Goal: Task Accomplishment & Management: Use online tool/utility

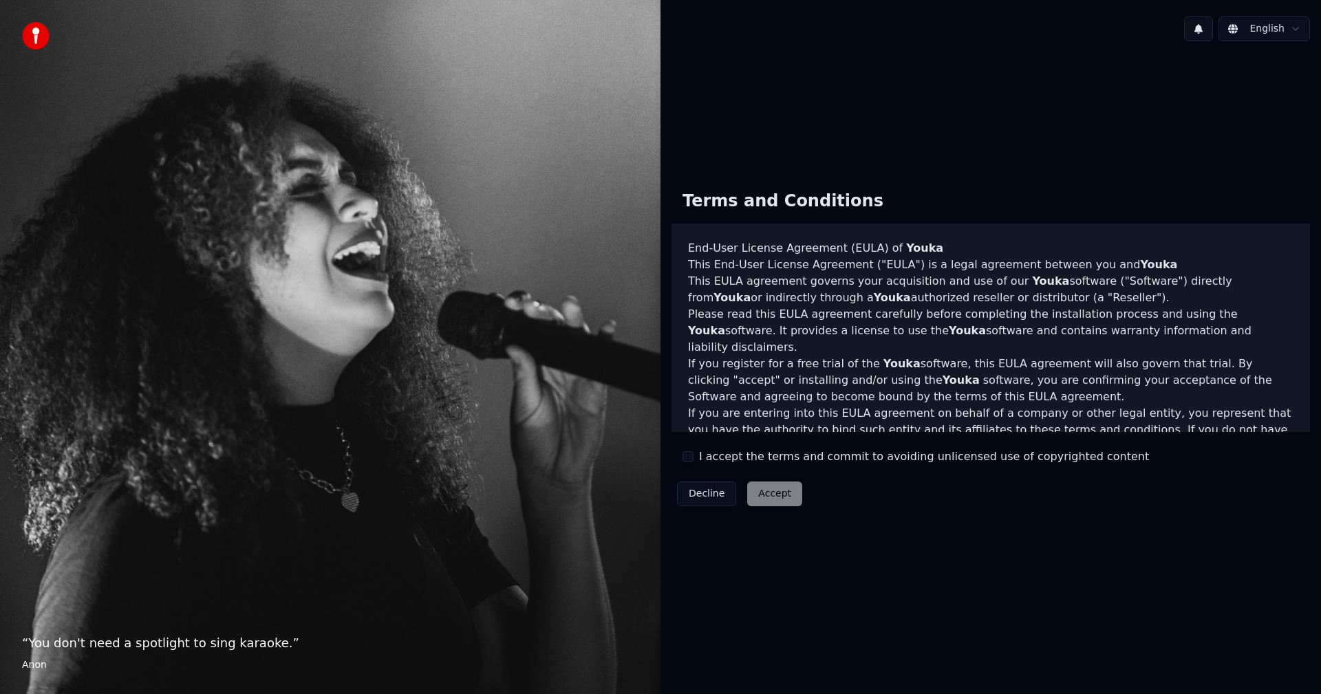
click at [706, 458] on label "I accept the terms and commit to avoiding unlicensed use of copyrighted content" at bounding box center [924, 457] width 450 height 17
click at [693, 458] on button "I accept the terms and commit to avoiding unlicensed use of copyrighted content" at bounding box center [687, 456] width 11 height 11
click at [768, 494] on button "Accept" at bounding box center [774, 494] width 55 height 25
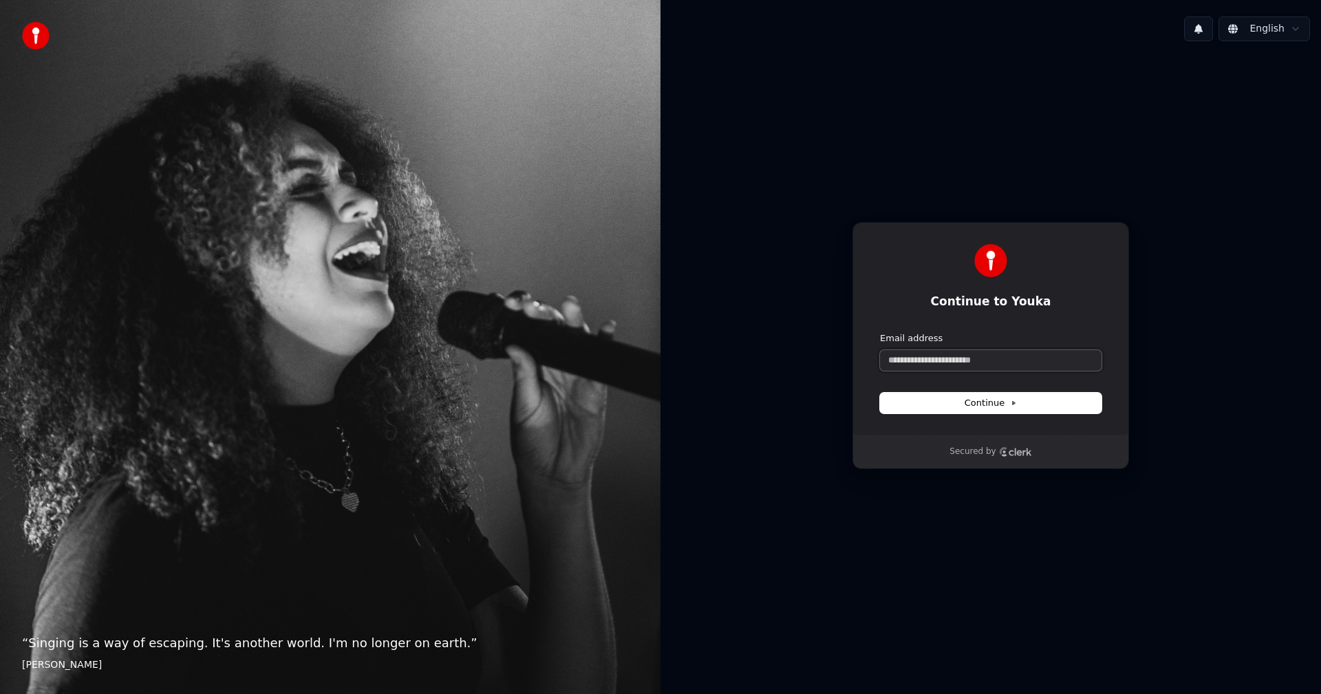
click at [949, 359] on input "Email address" at bounding box center [991, 360] width 222 height 21
type input "*"
click at [1011, 407] on span "Continue" at bounding box center [991, 403] width 52 height 12
type input "**********"
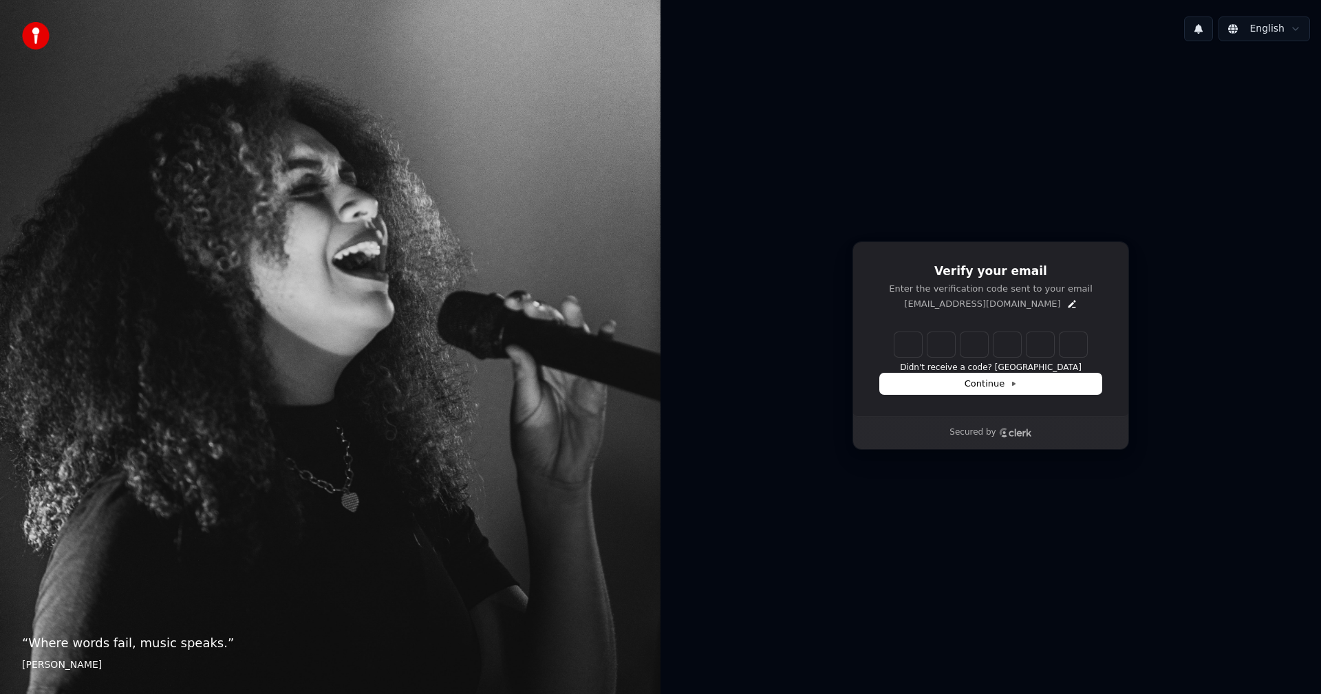
click at [896, 338] on input "Enter verification code" at bounding box center [990, 344] width 193 height 25
type input "******"
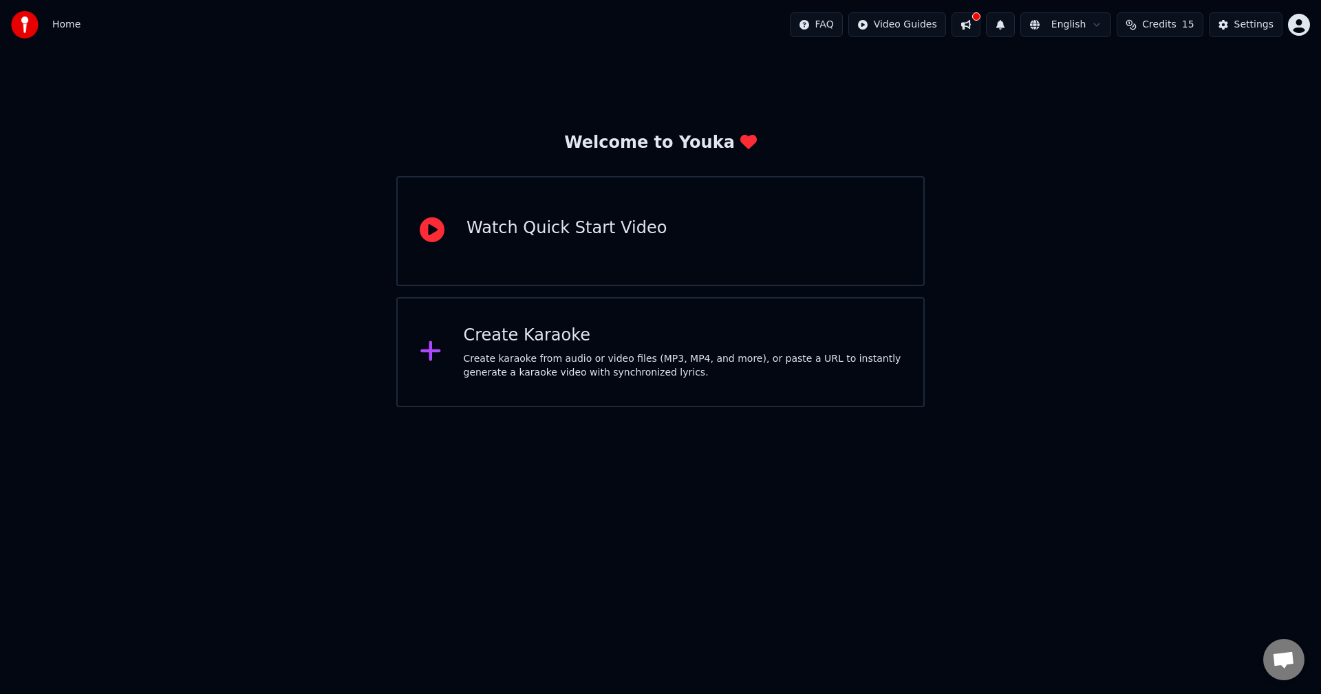
click at [599, 338] on div "Create Karaoke" at bounding box center [683, 336] width 438 height 22
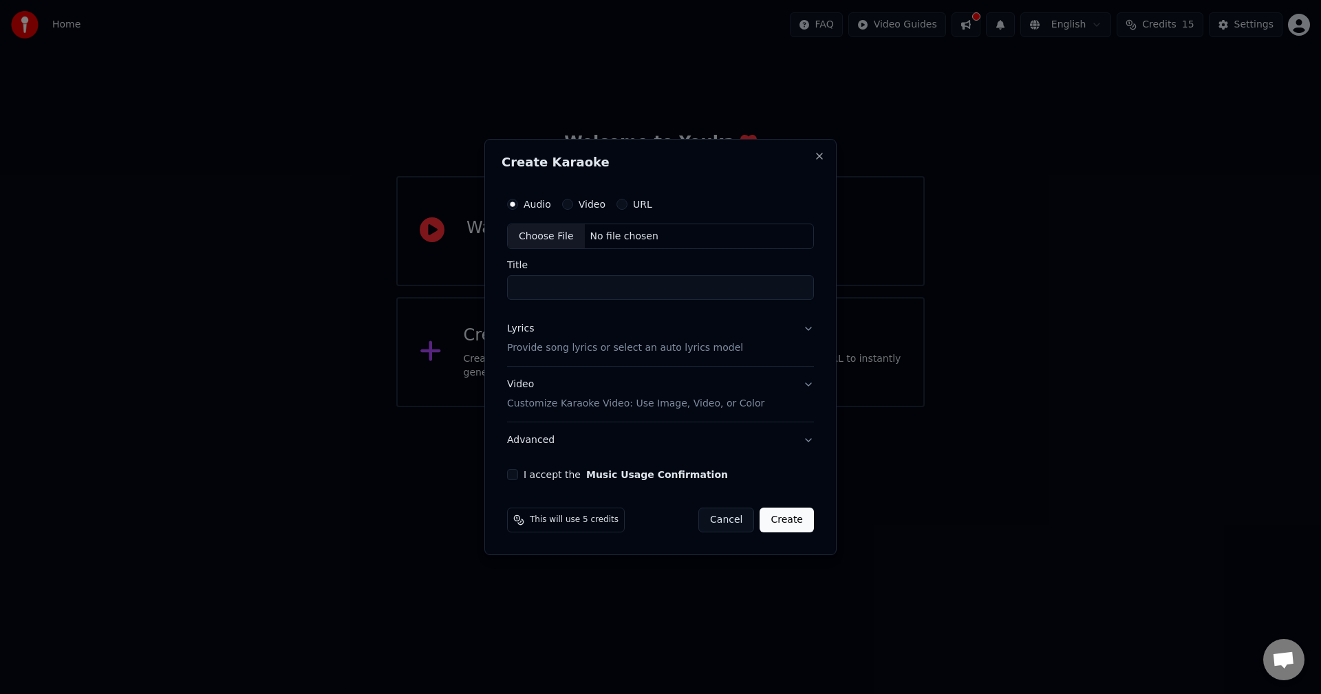
click at [594, 202] on label "Video" at bounding box center [592, 205] width 27 height 10
click at [573, 202] on button "Video" at bounding box center [567, 204] width 11 height 11
click at [619, 240] on div "No file chosen" at bounding box center [624, 237] width 79 height 14
type input "**********"
click at [713, 349] on p "Provide song lyrics or select an auto lyrics model" at bounding box center [622, 349] width 236 height 14
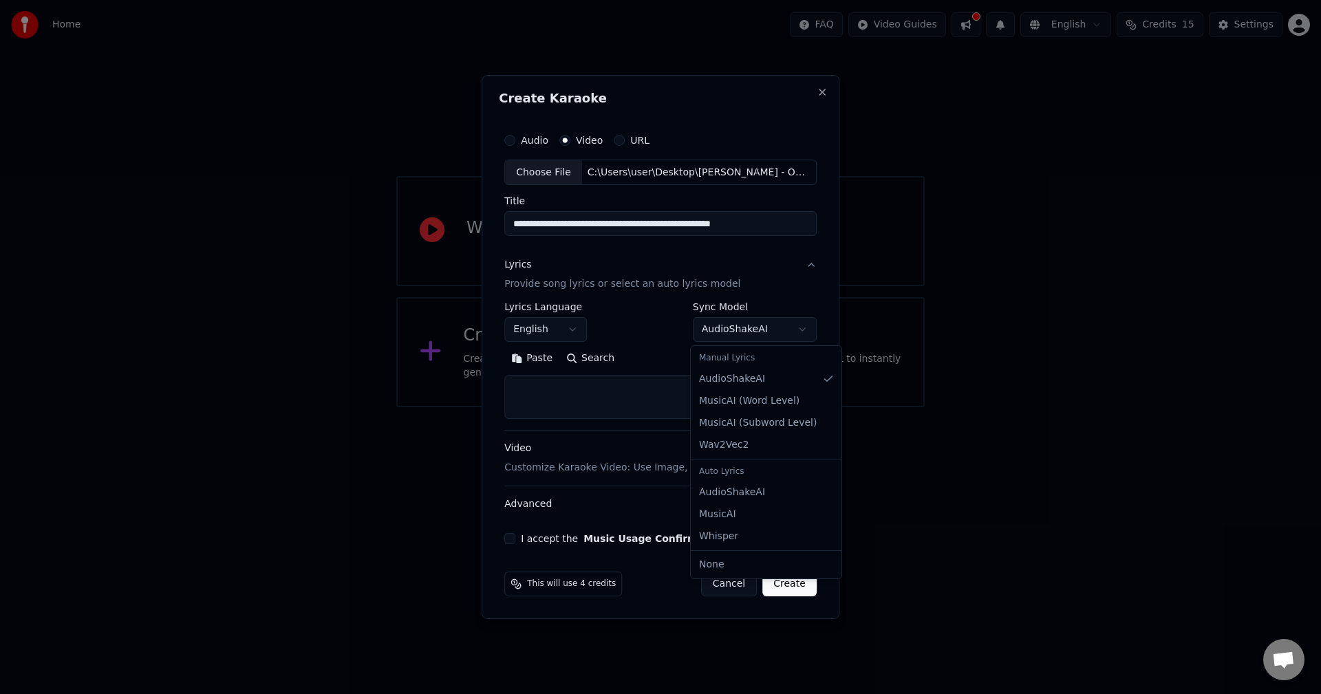
click at [797, 325] on body "**********" at bounding box center [660, 203] width 1321 height 407
select select "*******"
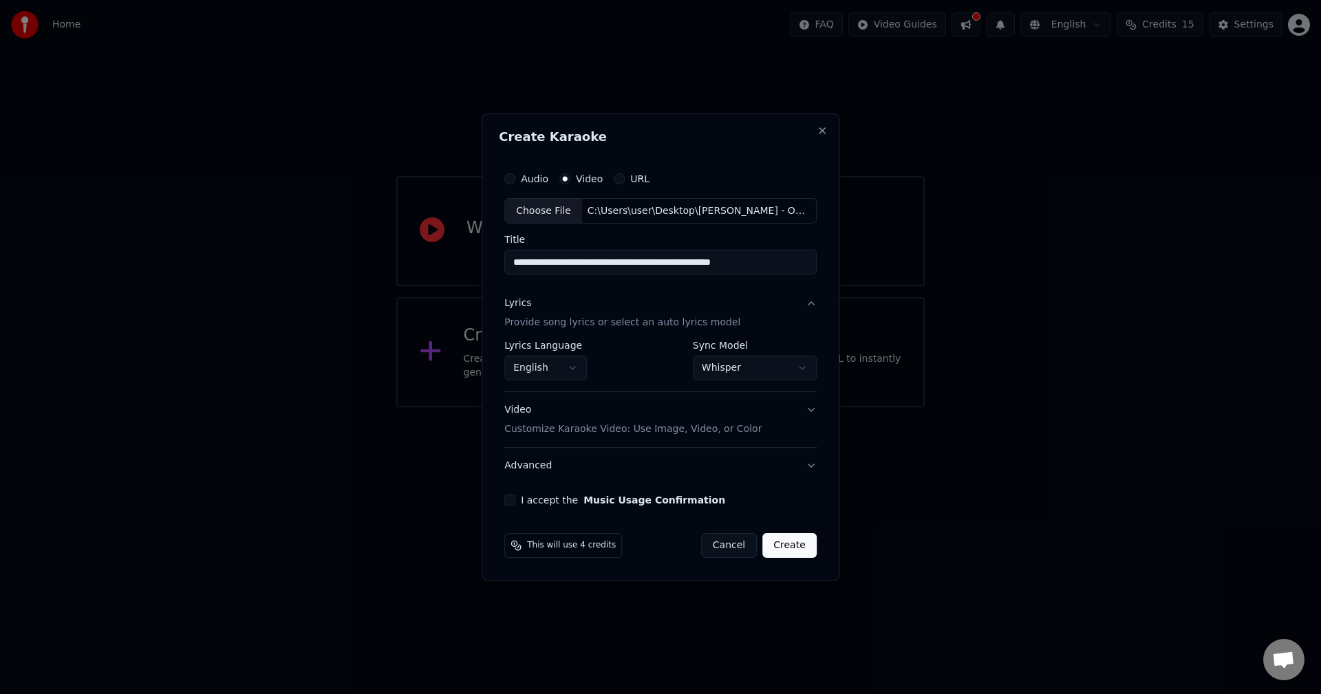
click at [808, 406] on button "Video Customize Karaoke Video: Use Image, Video, or Color" at bounding box center [660, 420] width 312 height 55
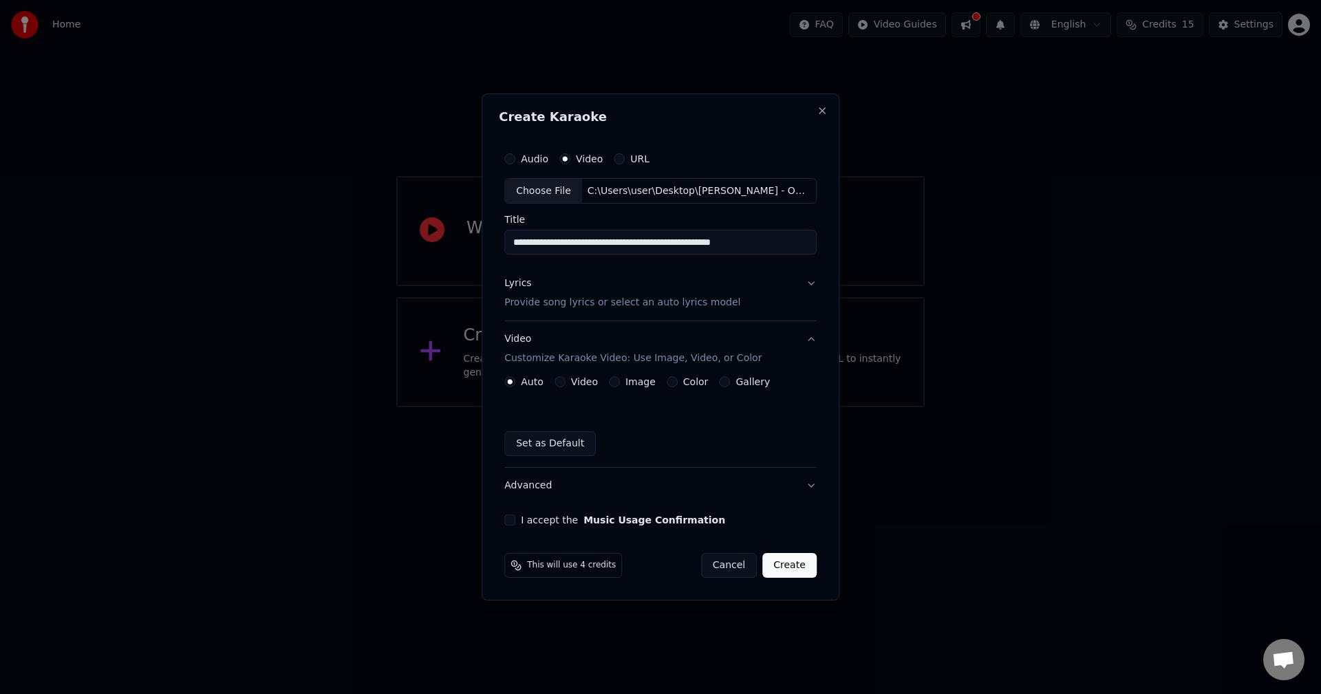
click at [578, 381] on label "Video" at bounding box center [584, 382] width 27 height 10
click at [566, 381] on button "Video" at bounding box center [560, 381] width 11 height 11
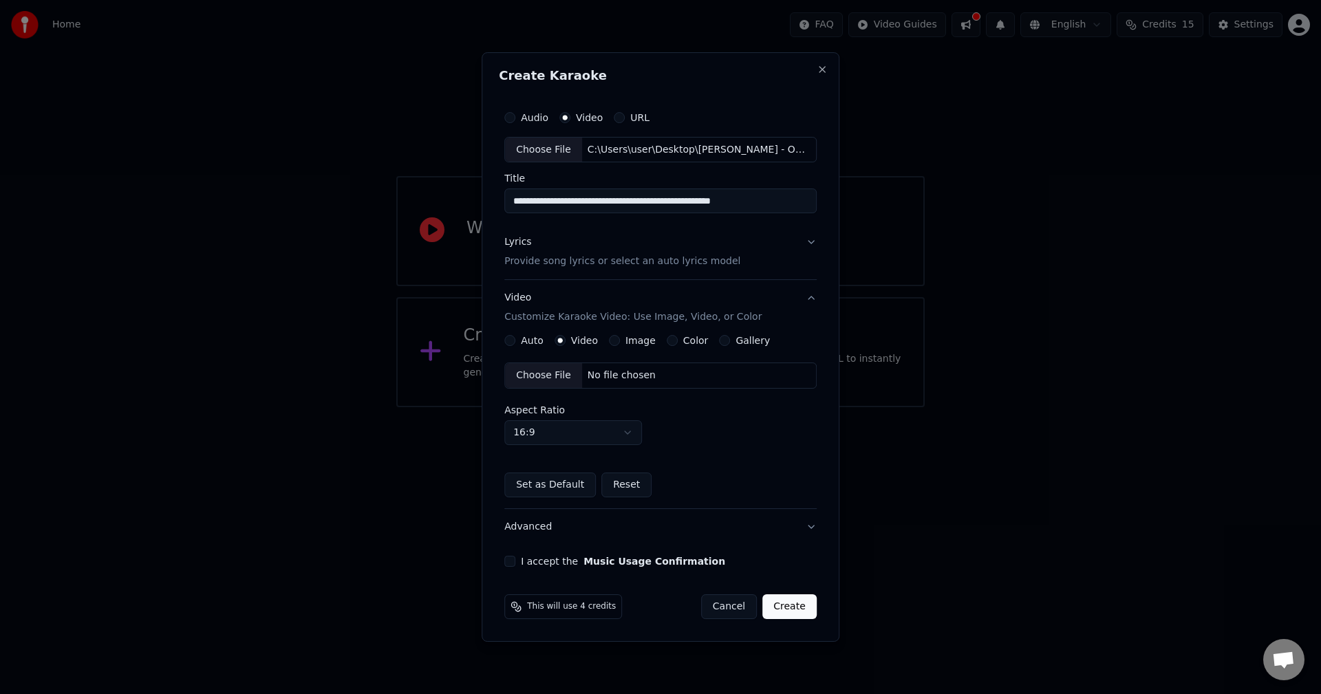
click at [570, 484] on button "Set as Default" at bounding box center [550, 485] width 92 height 25
click at [697, 266] on p "Provide song lyrics or select an auto lyrics model" at bounding box center [622, 262] width 236 height 14
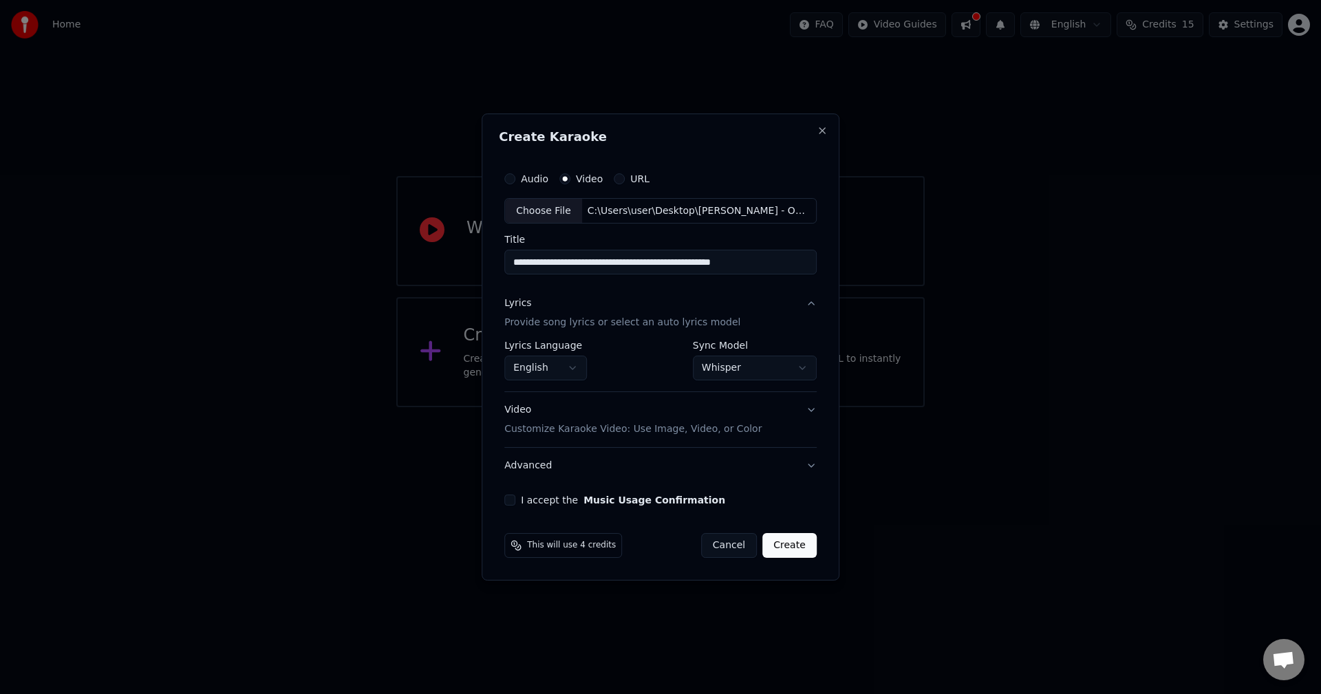
click at [772, 315] on button "Lyrics Provide song lyrics or select an auto lyrics model" at bounding box center [660, 313] width 312 height 55
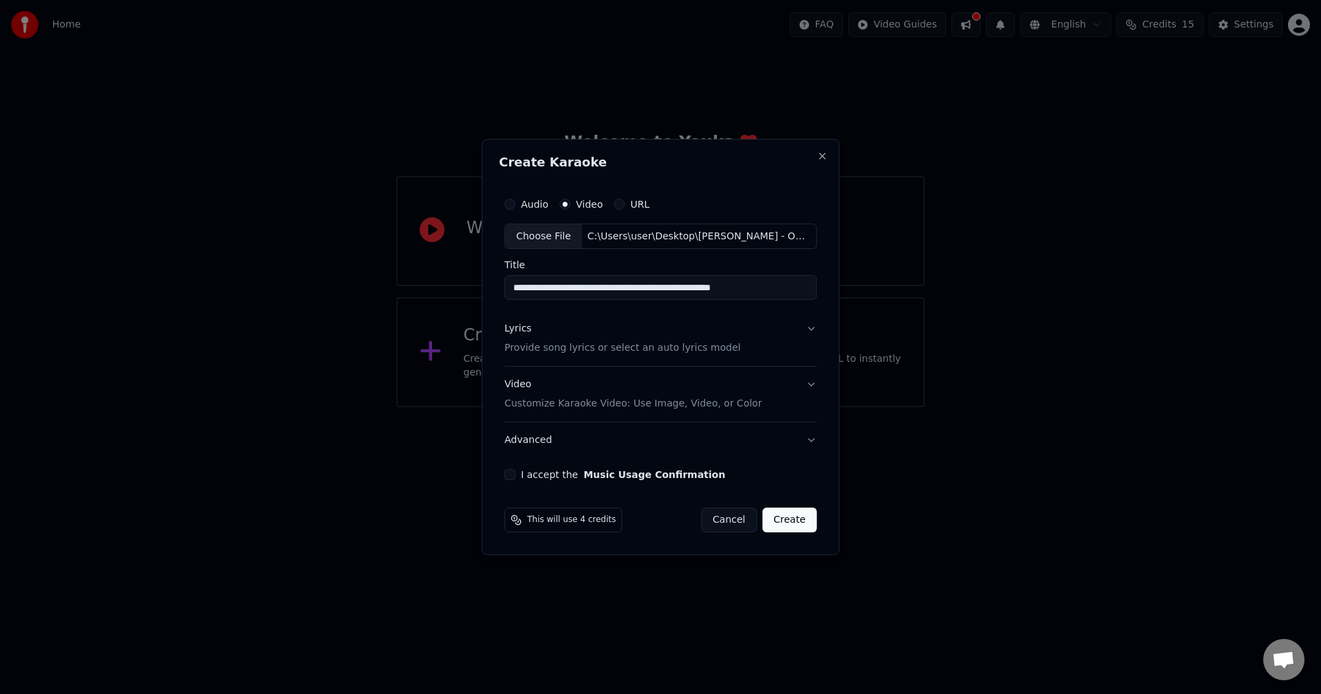
click at [802, 325] on button "Lyrics Provide song lyrics or select an auto lyrics model" at bounding box center [660, 339] width 312 height 55
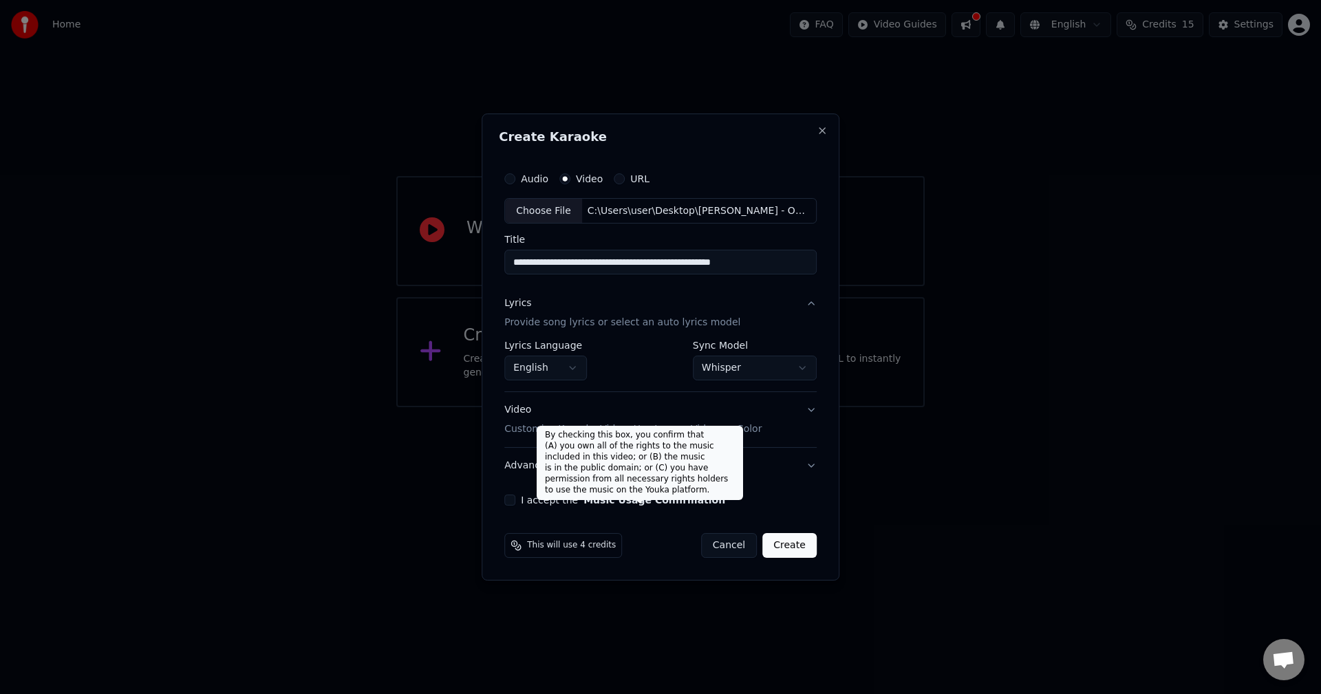
click at [601, 498] on button "Music Usage Confirmation" at bounding box center [654, 500] width 142 height 10
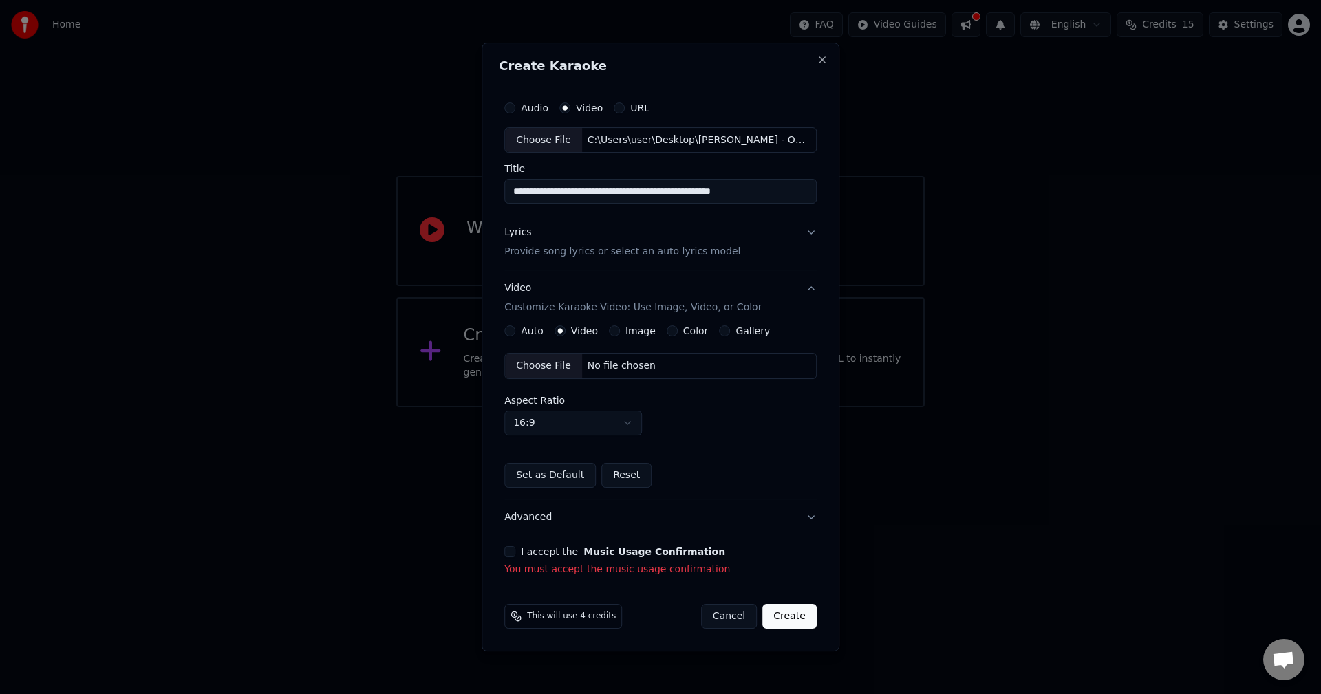
click at [608, 559] on div "I accept the Music Usage Confirmation You must accept the music usage confirmat…" at bounding box center [660, 561] width 312 height 30
click at [508, 549] on button "I accept the Music Usage Confirmation" at bounding box center [509, 551] width 11 height 11
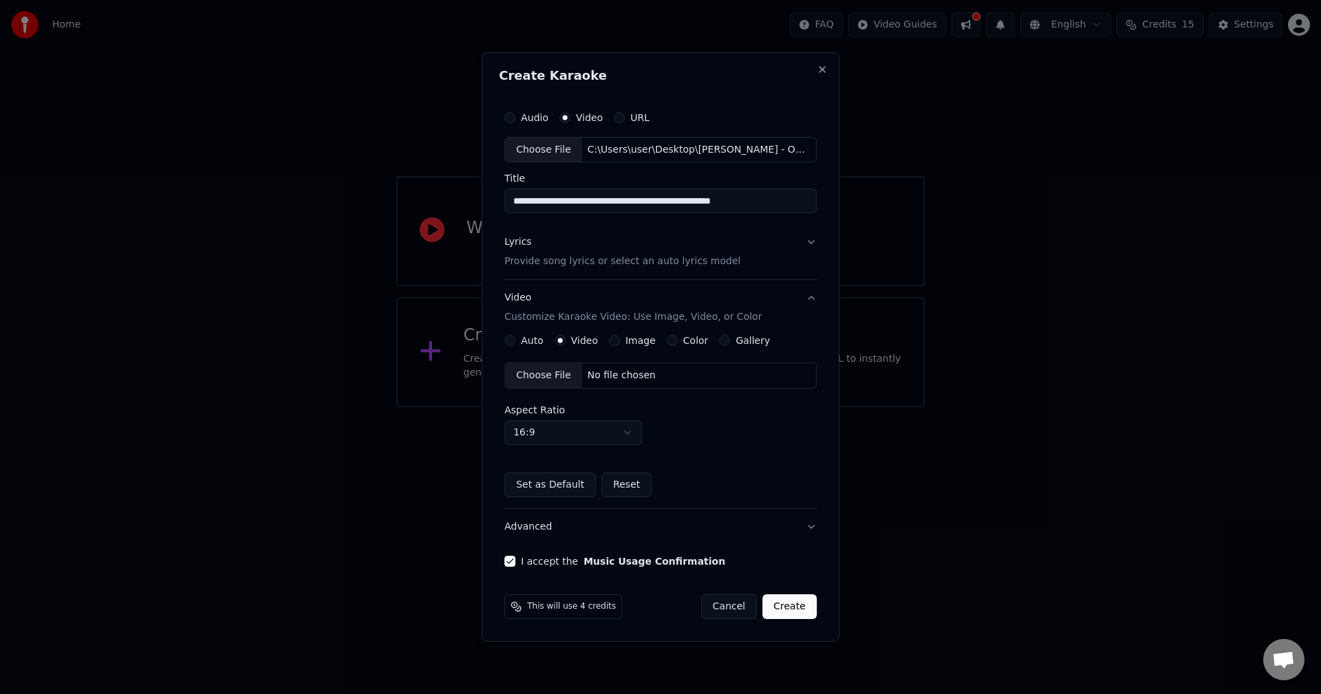
click at [671, 261] on p "Provide song lyrics or select an auto lyrics model" at bounding box center [622, 262] width 236 height 14
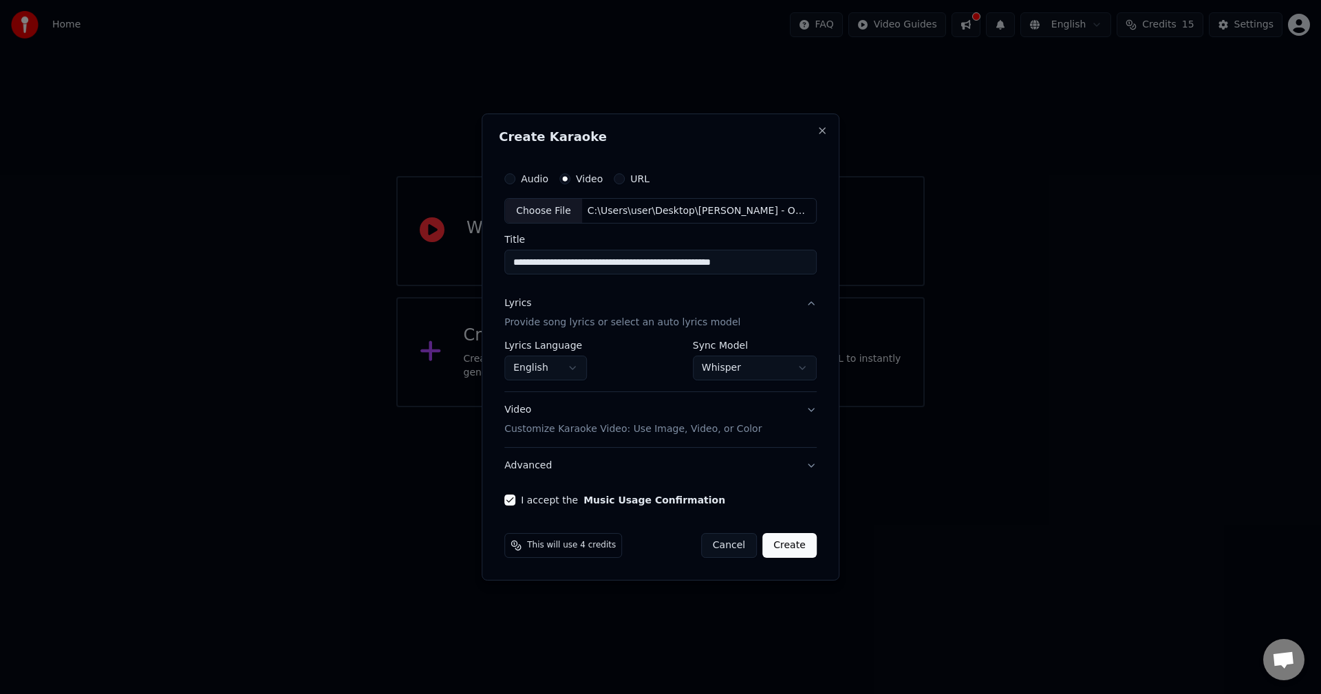
click at [574, 366] on body "**********" at bounding box center [660, 203] width 1321 height 407
click at [665, 319] on p "Provide song lyrics or select an auto lyrics model" at bounding box center [622, 323] width 236 height 14
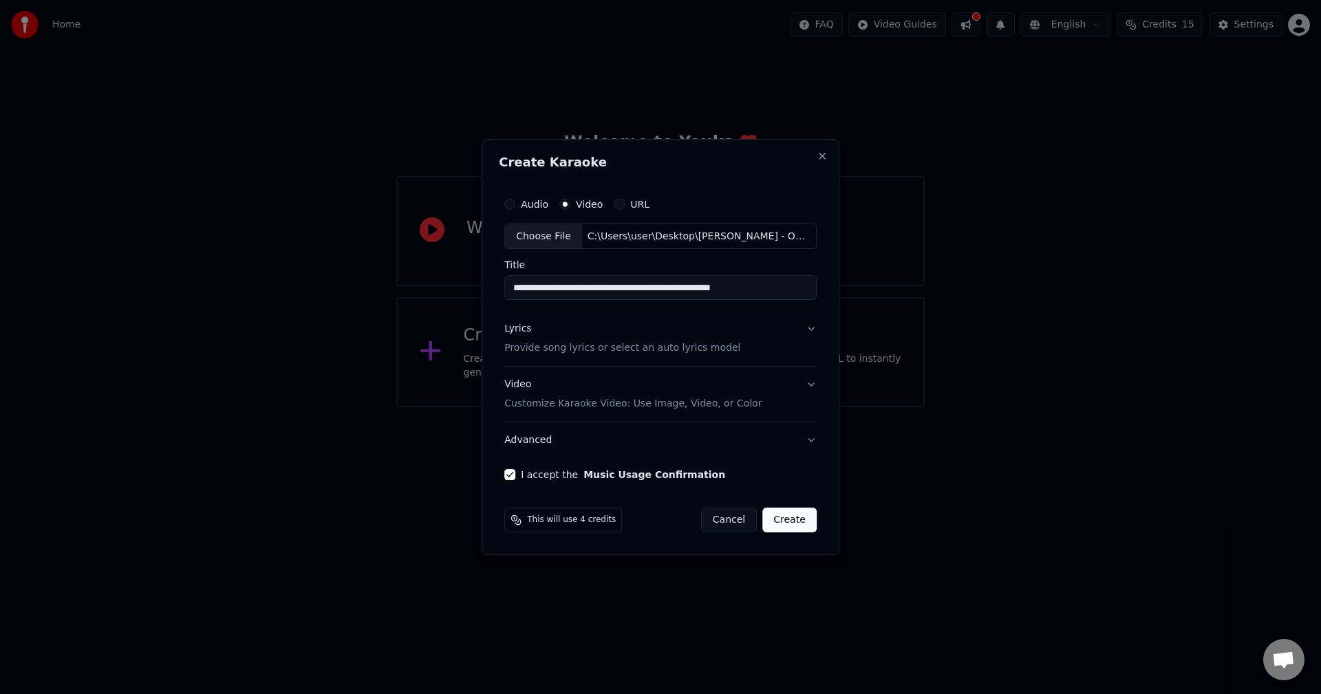
click at [649, 407] on p "Customize Karaoke Video: Use Image, Video, or Color" at bounding box center [632, 404] width 257 height 14
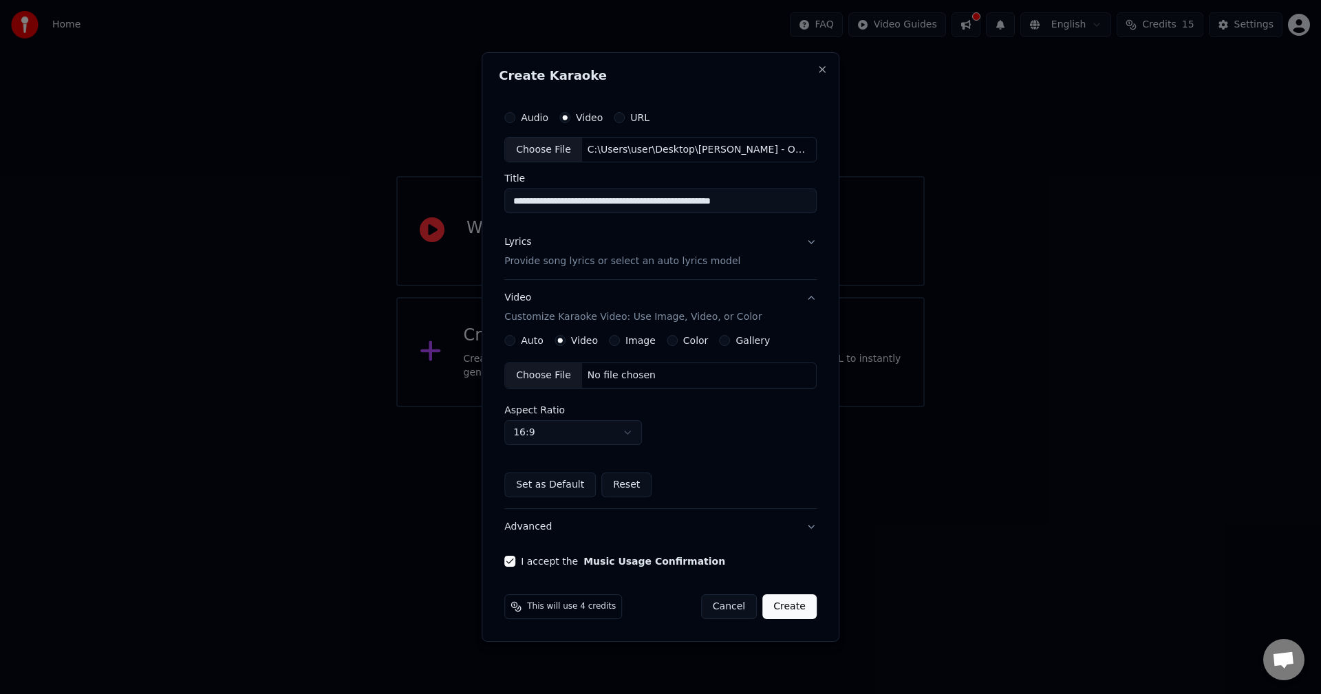
click at [556, 371] on div "Choose File" at bounding box center [543, 375] width 77 height 25
click at [787, 598] on button "Create" at bounding box center [789, 606] width 54 height 25
